Goal: Transaction & Acquisition: Purchase product/service

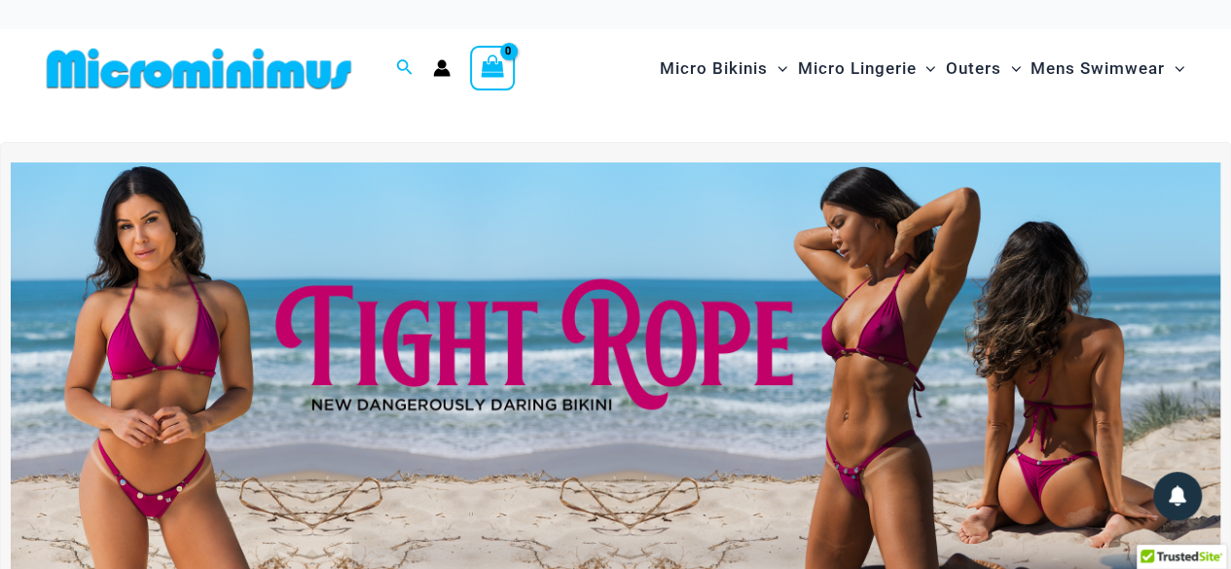
click at [160, 319] on img at bounding box center [615, 367] width 1209 height 411
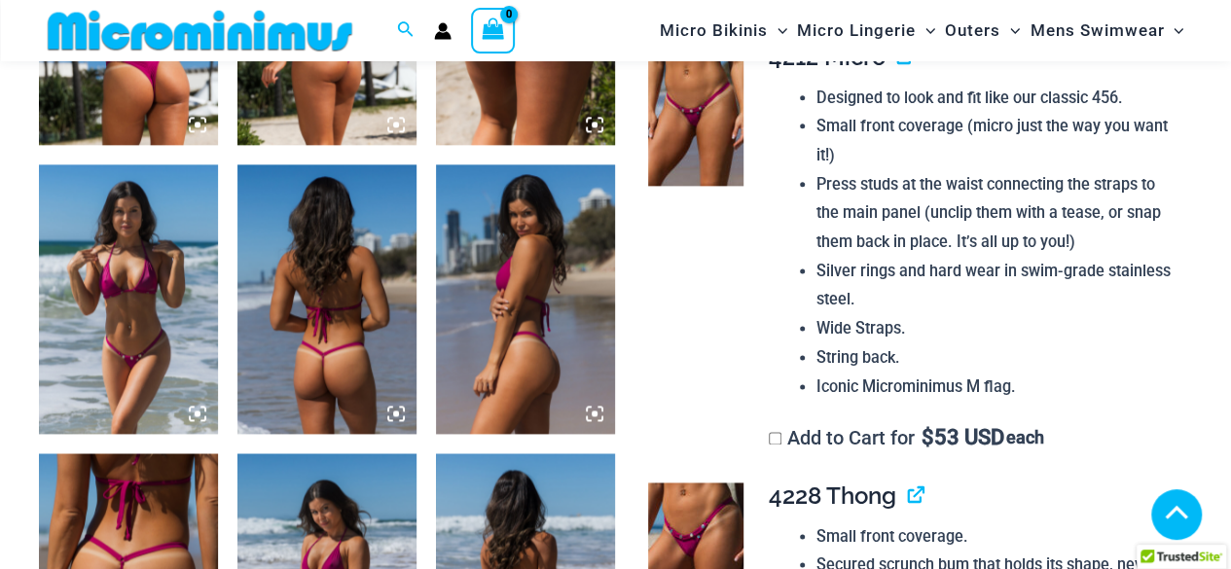
scroll to position [858, 0]
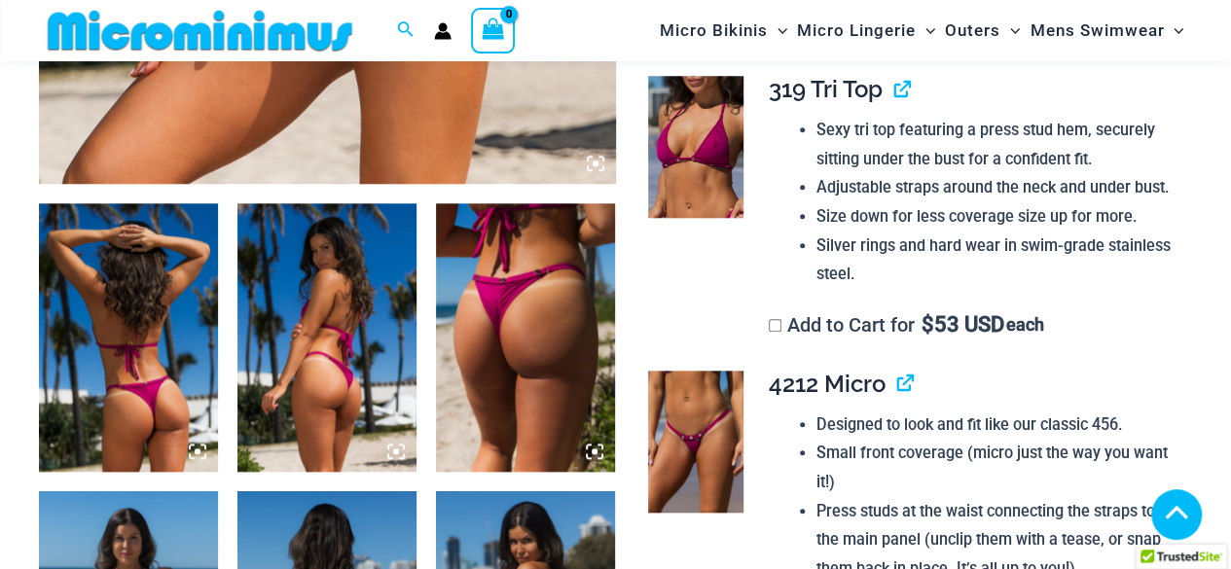
click at [136, 320] on img at bounding box center [128, 337] width 179 height 269
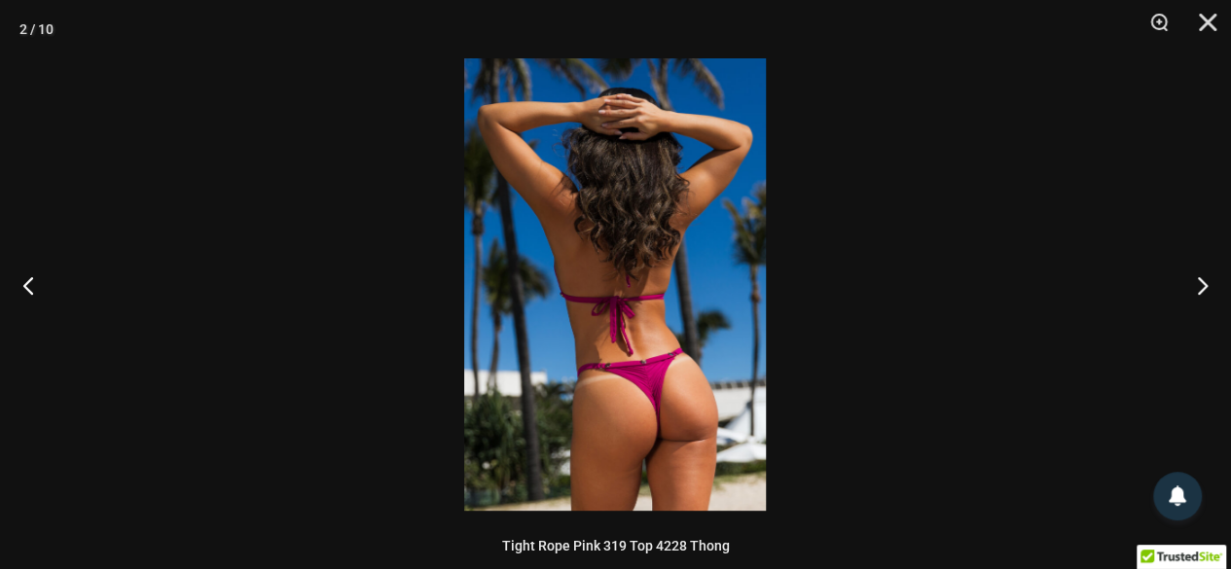
click at [584, 339] on img at bounding box center [615, 284] width 302 height 452
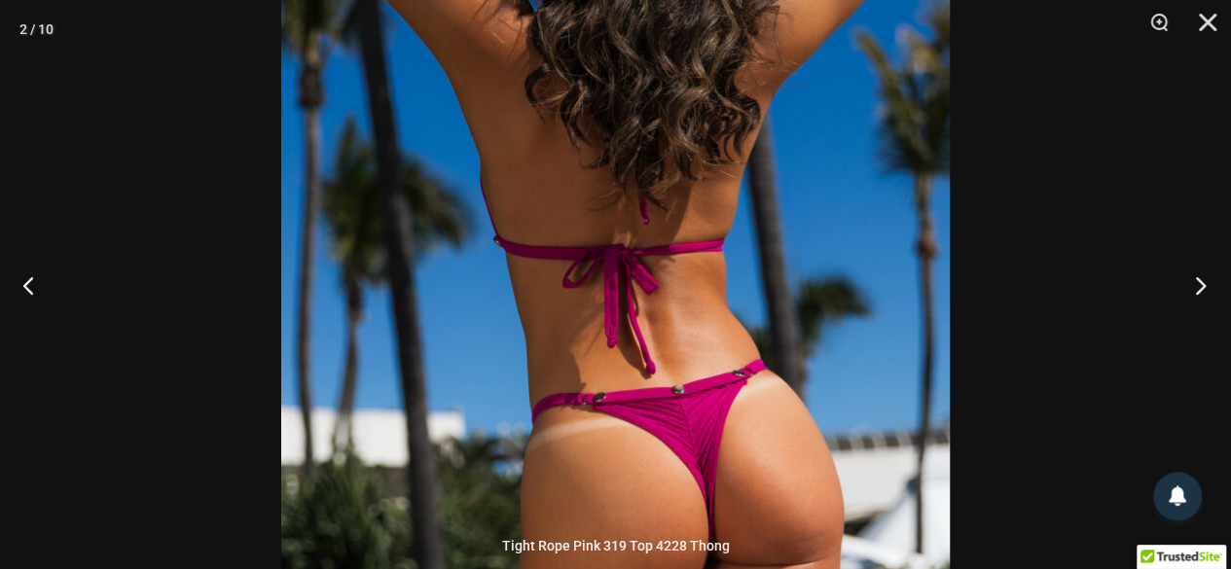
click at [1193, 285] on button "Next" at bounding box center [1194, 284] width 73 height 97
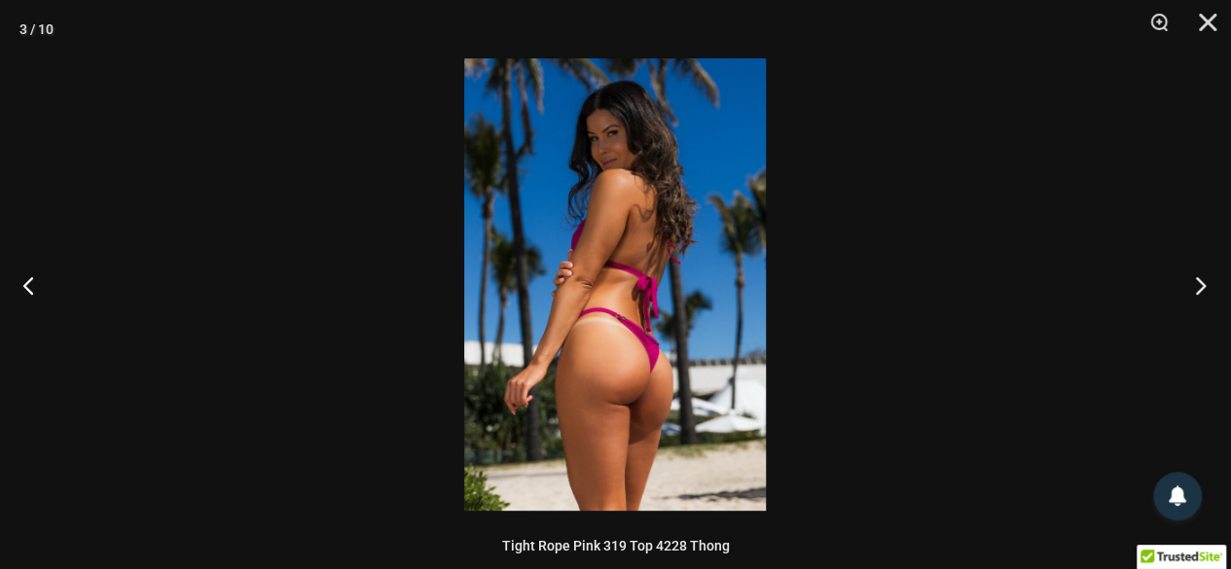
click at [1193, 285] on button "Next" at bounding box center [1194, 284] width 73 height 97
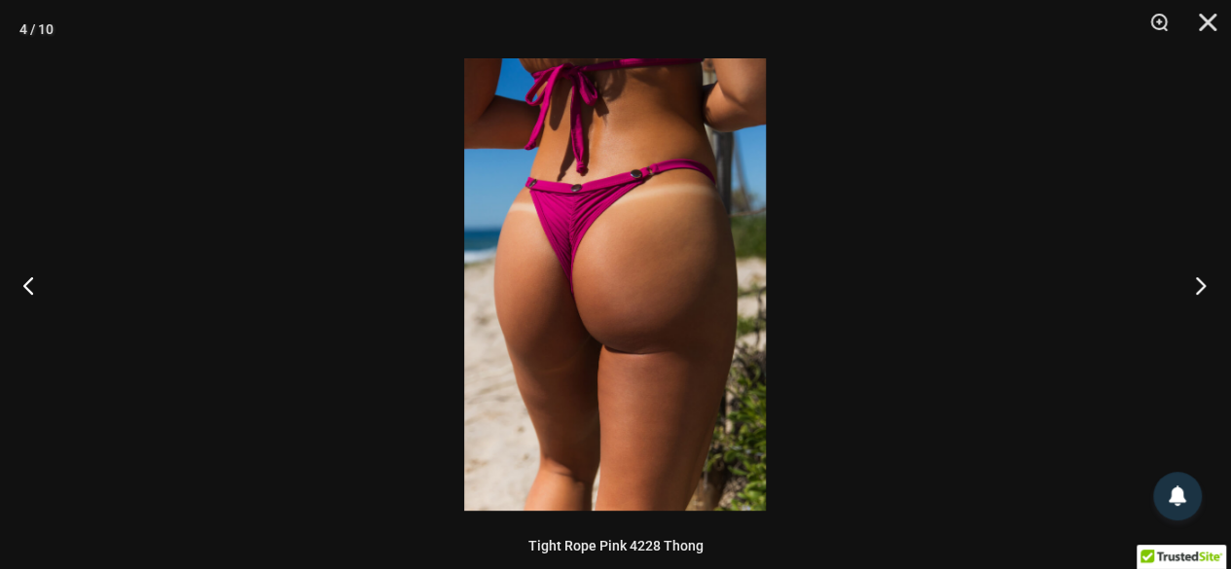
click at [1193, 285] on button "Next" at bounding box center [1194, 284] width 73 height 97
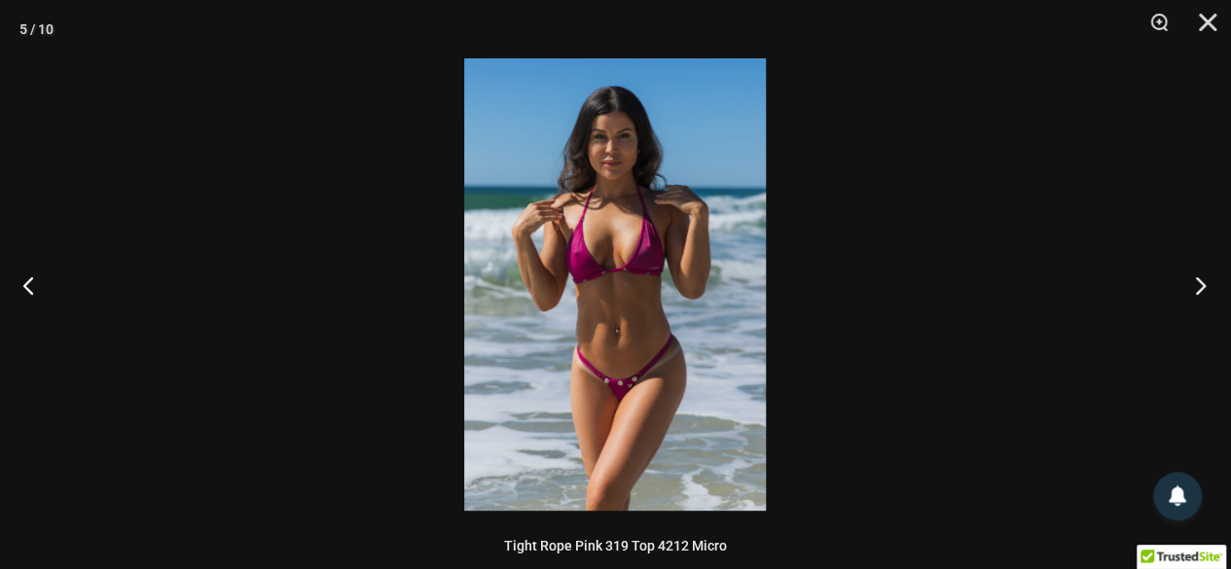
click at [1193, 285] on button "Next" at bounding box center [1194, 284] width 73 height 97
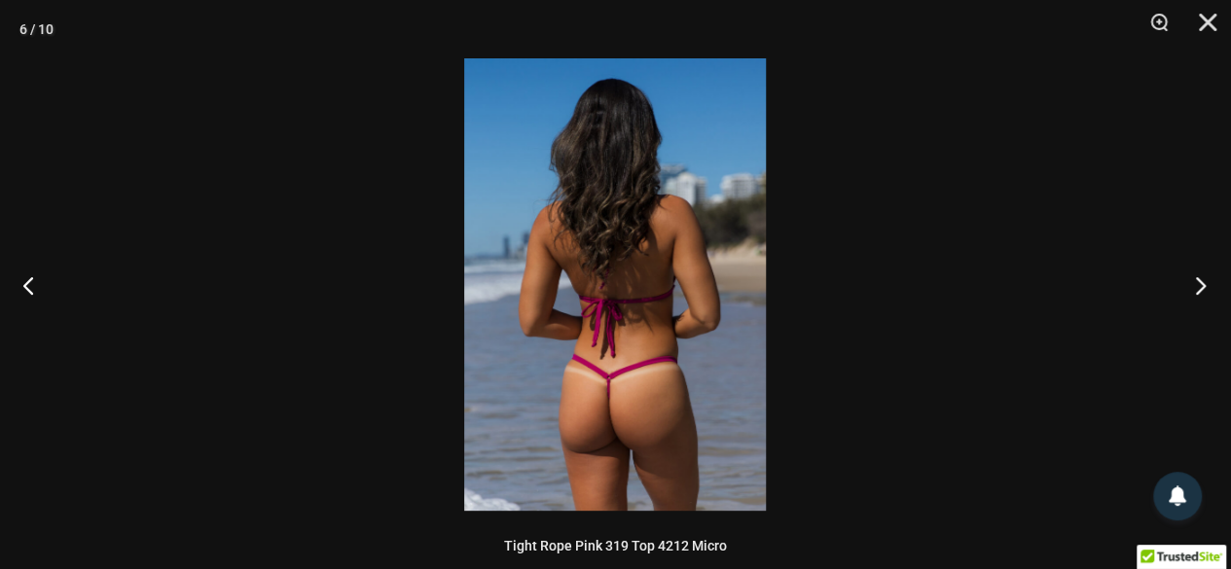
click at [1193, 285] on button "Next" at bounding box center [1194, 284] width 73 height 97
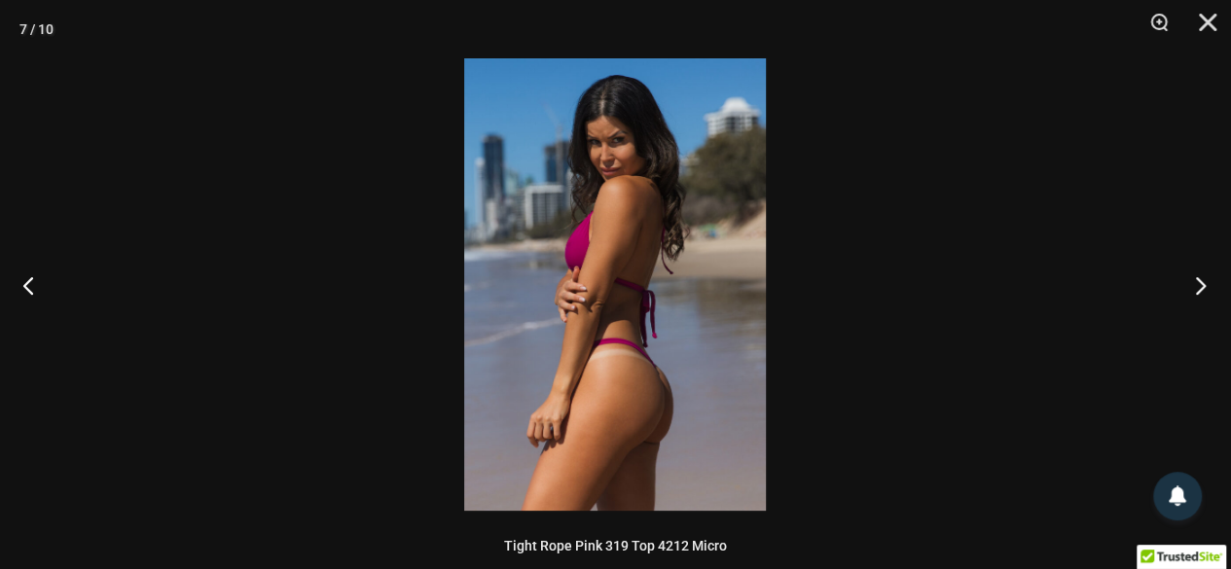
click at [1193, 285] on button "Next" at bounding box center [1194, 284] width 73 height 97
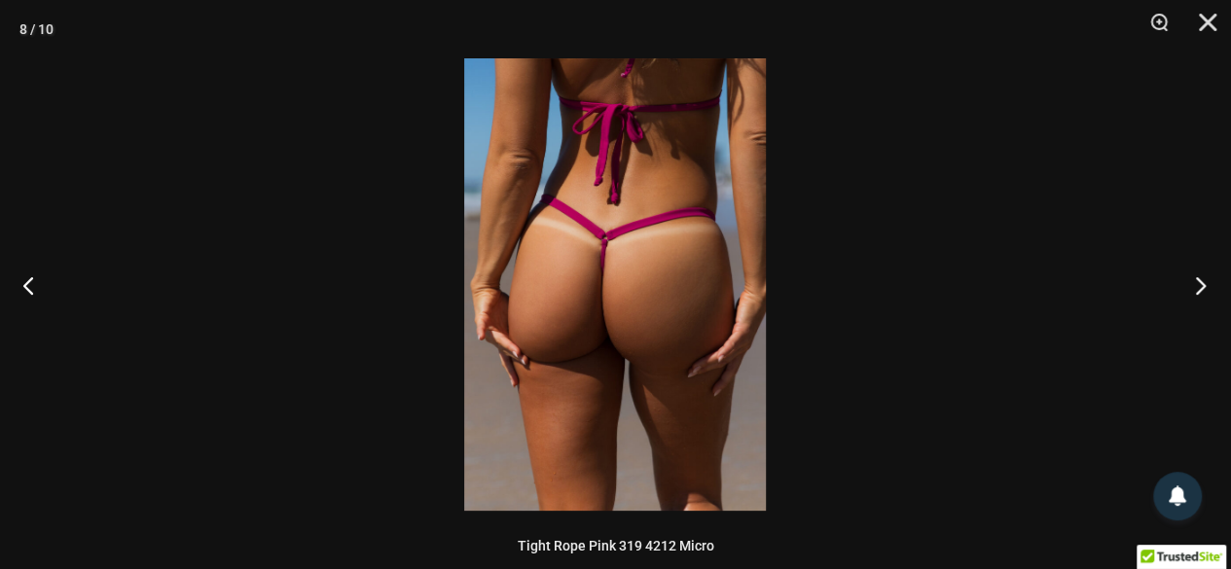
click at [1193, 285] on button "Next" at bounding box center [1194, 284] width 73 height 97
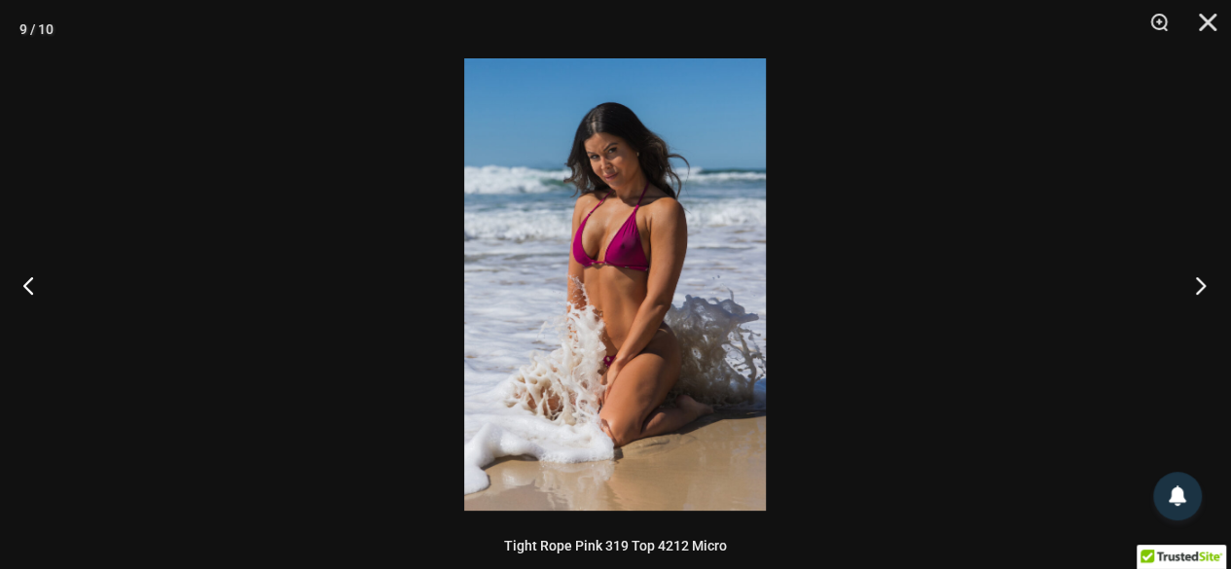
click at [1193, 285] on button "Next" at bounding box center [1194, 284] width 73 height 97
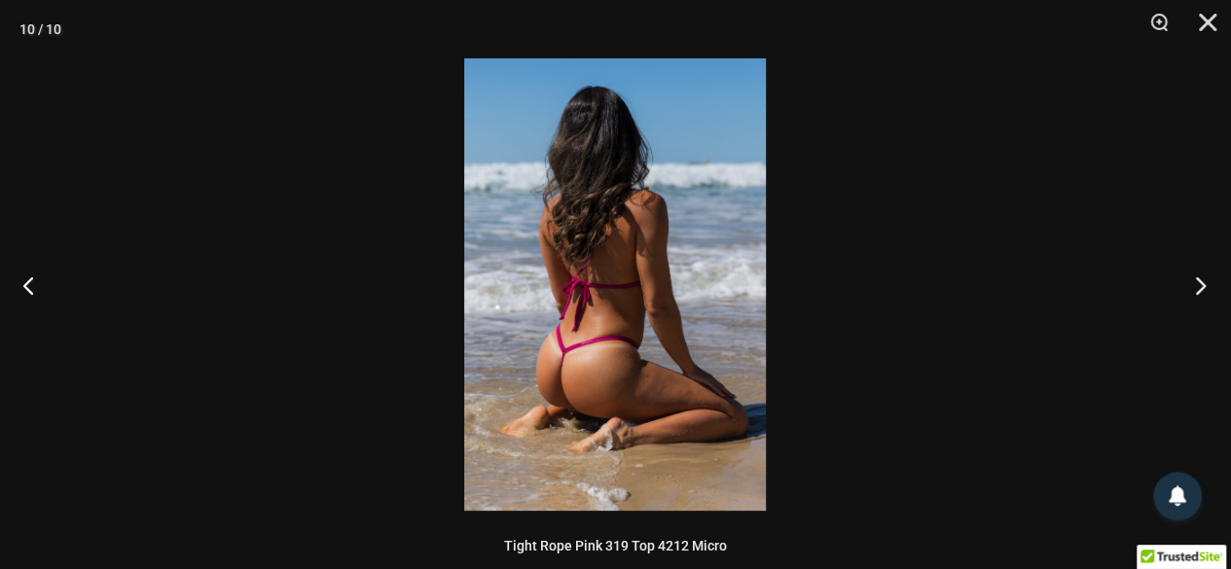
click at [1193, 285] on button "Next" at bounding box center [1194, 284] width 73 height 97
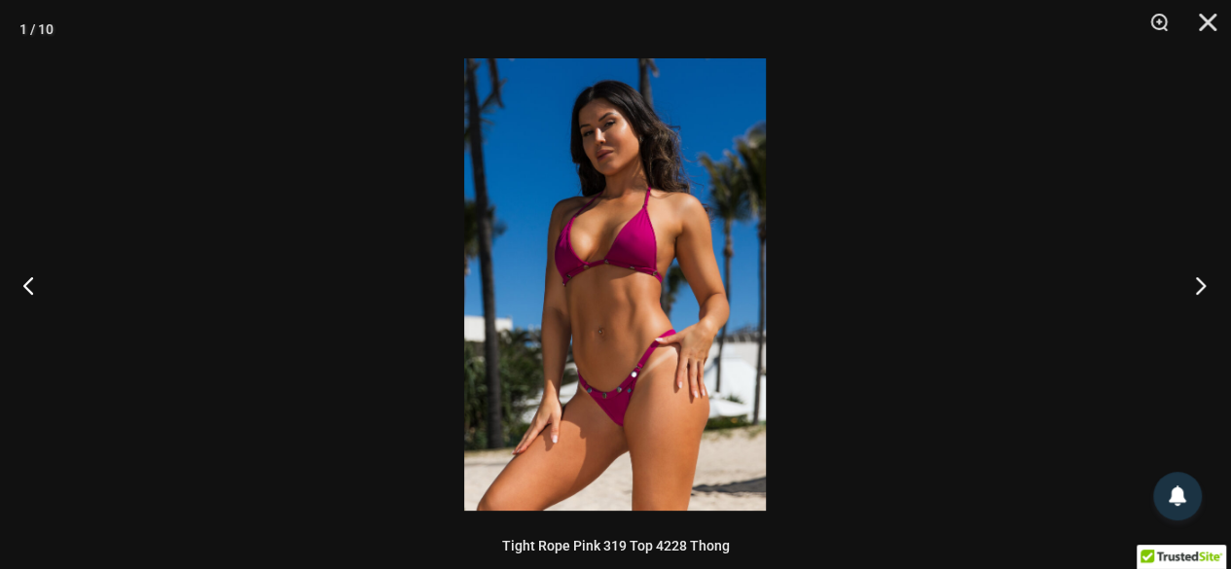
click at [1193, 285] on button "Next" at bounding box center [1194, 284] width 73 height 97
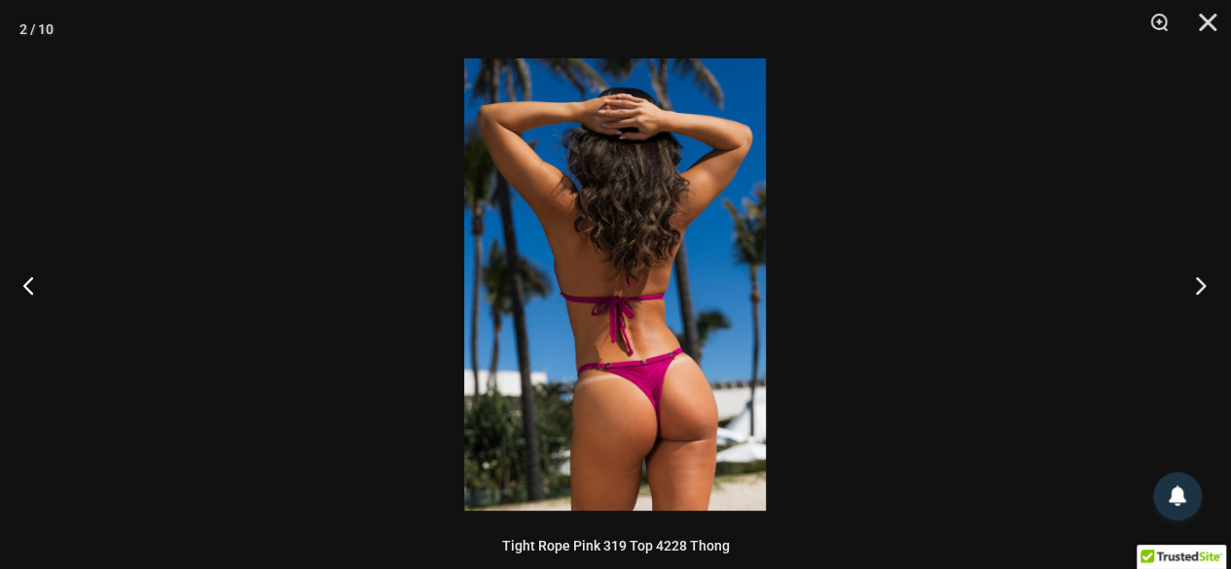
click at [1193, 285] on button "Next" at bounding box center [1194, 284] width 73 height 97
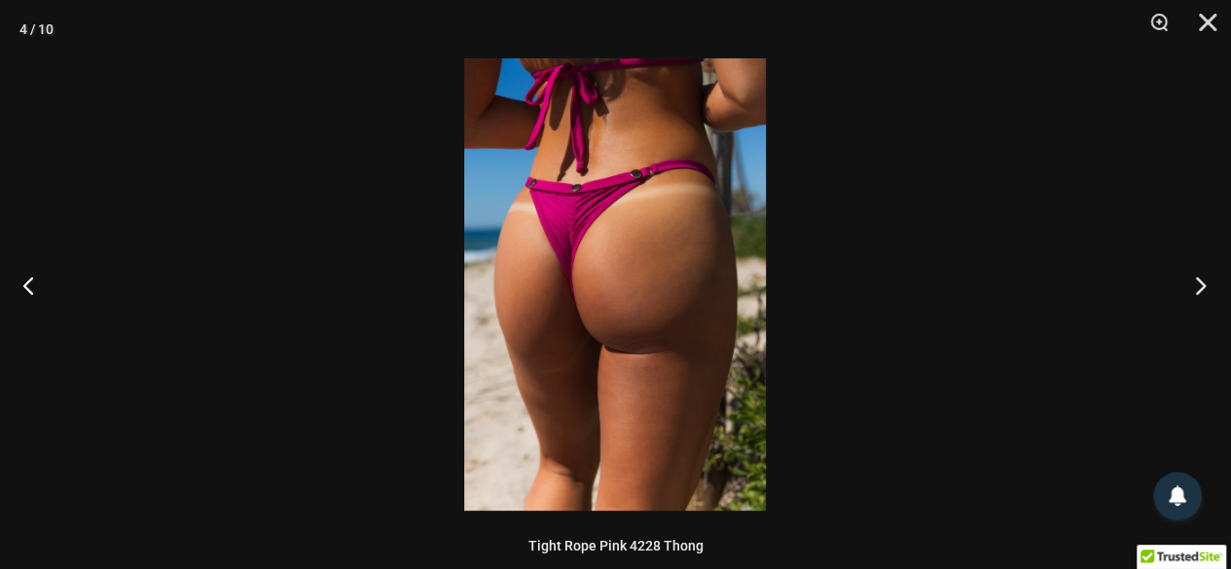
click at [1193, 285] on button "Next" at bounding box center [1194, 284] width 73 height 97
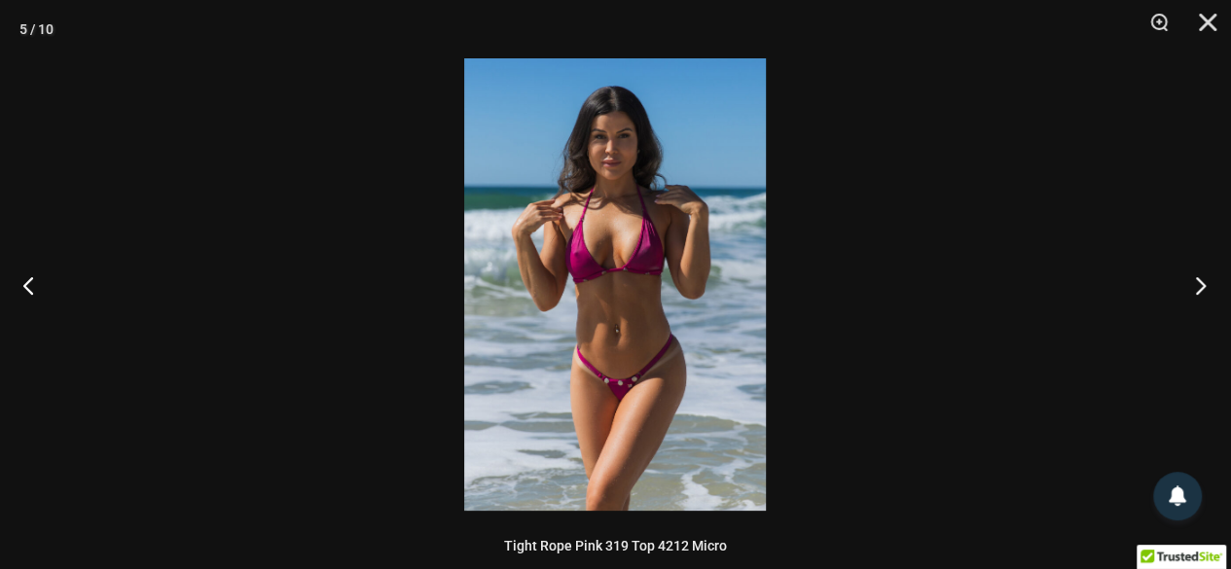
click at [1193, 285] on button "Next" at bounding box center [1194, 284] width 73 height 97
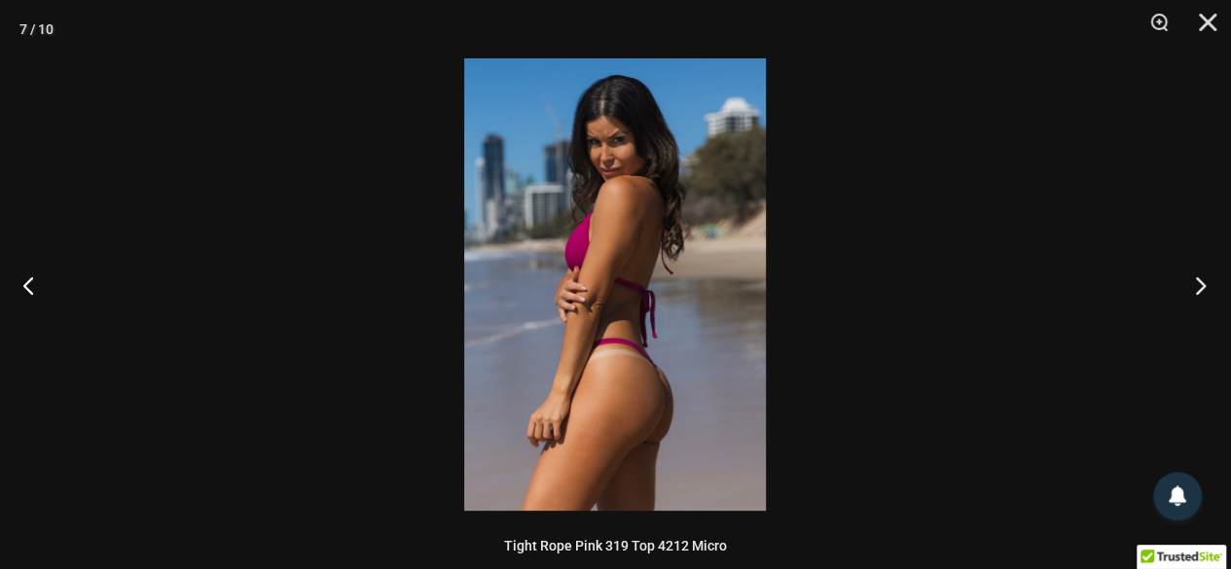
click at [1193, 285] on button "Next" at bounding box center [1194, 284] width 73 height 97
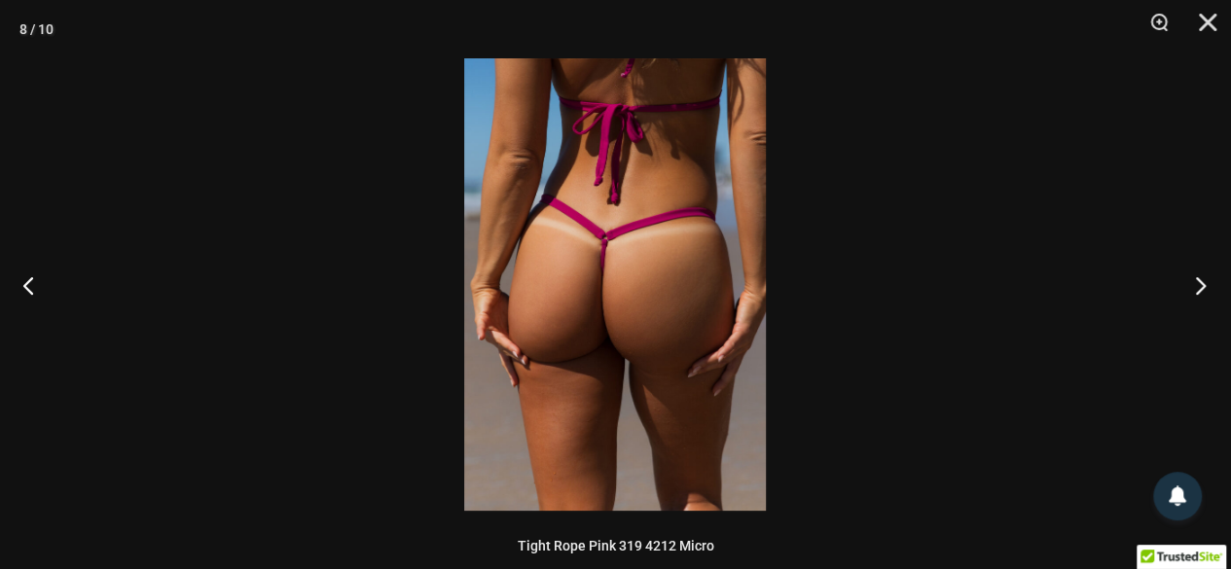
click at [1193, 285] on button "Next" at bounding box center [1194, 284] width 73 height 97
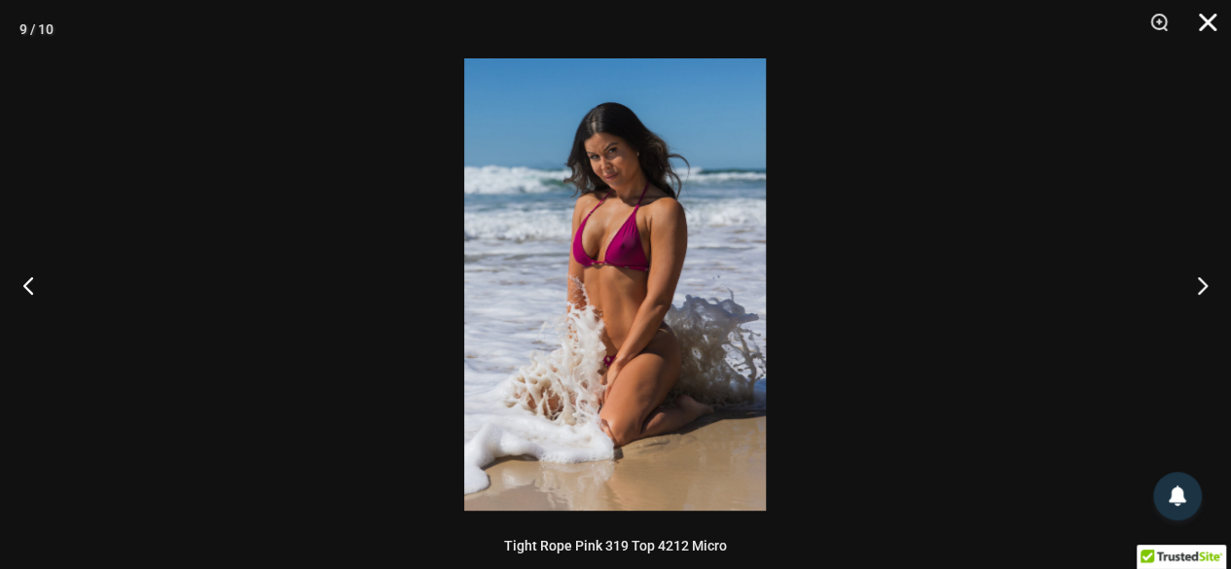
click at [1206, 28] on button "Close" at bounding box center [1200, 29] width 49 height 58
